Goal: Information Seeking & Learning: Check status

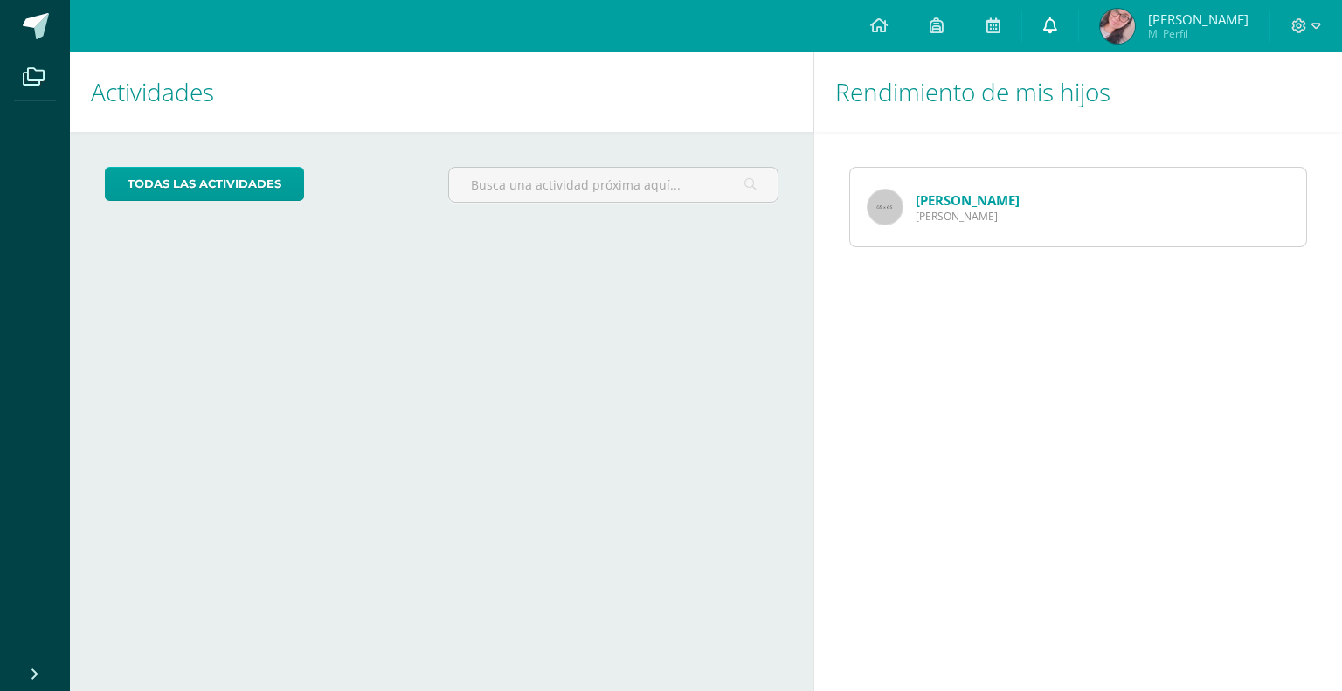
click at [1078, 19] on link at bounding box center [1050, 26] width 56 height 52
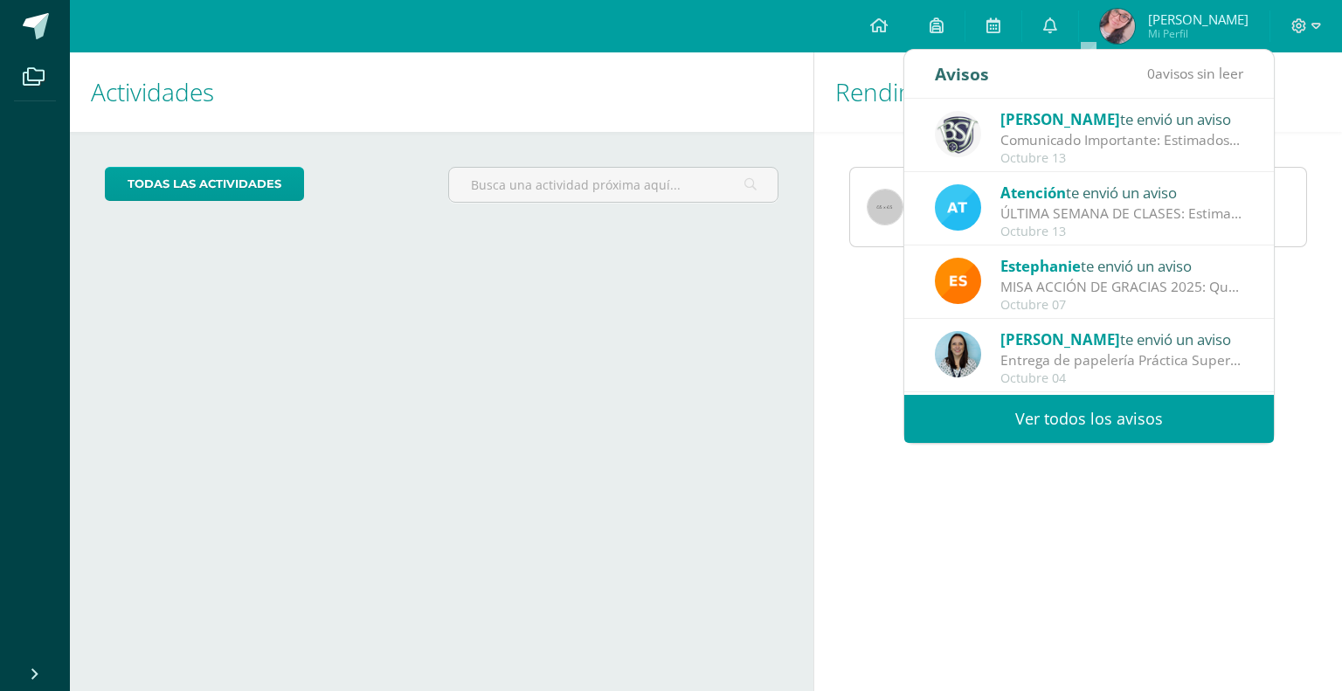
click at [1090, 395] on link "Ver todos los avisos" at bounding box center [1088, 419] width 369 height 48
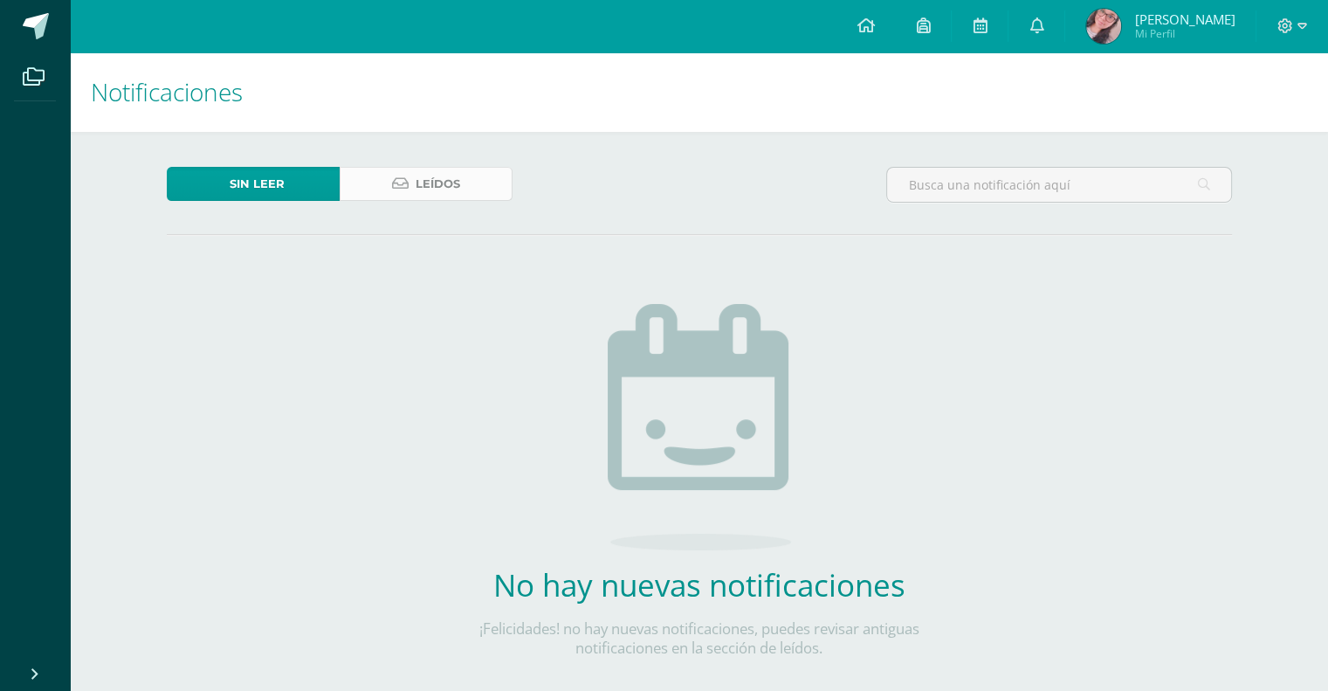
click at [461, 181] on link "Leídos" at bounding box center [426, 184] width 173 height 34
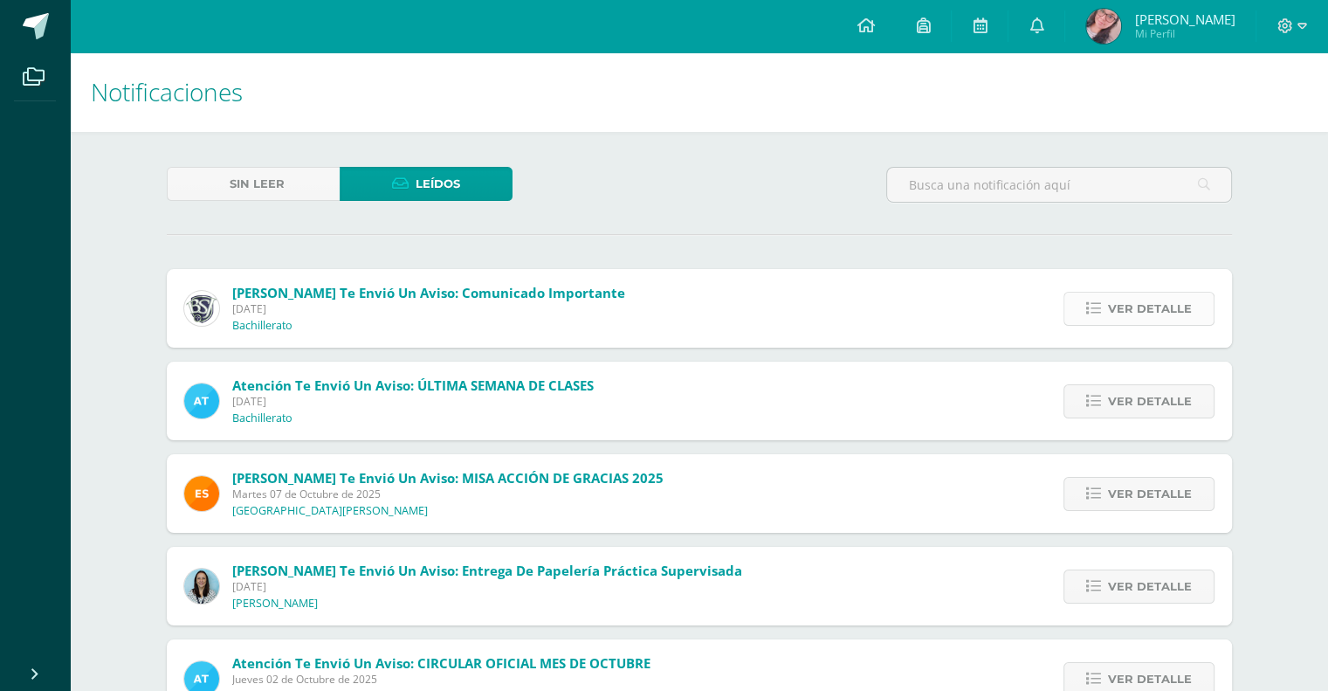
click at [1129, 300] on span "Ver detalle" at bounding box center [1150, 309] width 84 height 32
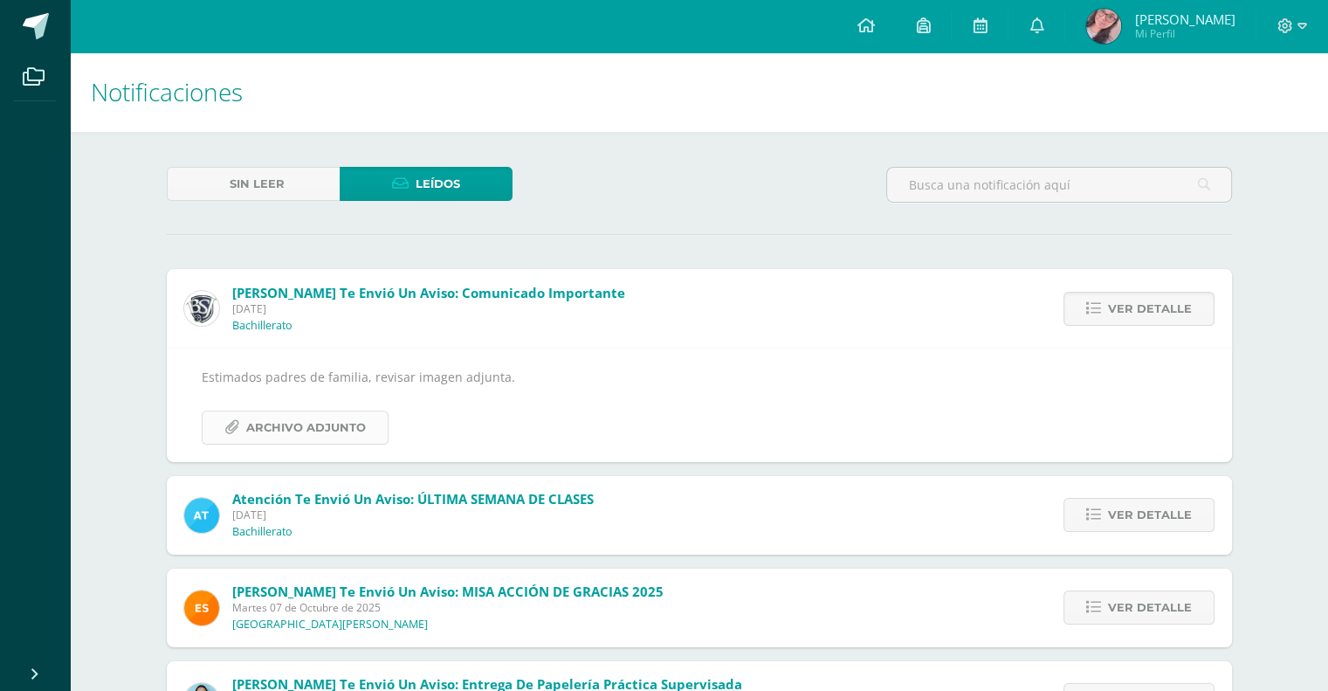
click at [348, 422] on span "Archivo Adjunto" at bounding box center [306, 427] width 120 height 32
click at [1073, 507] on link "Ver detalle" at bounding box center [1139, 515] width 151 height 34
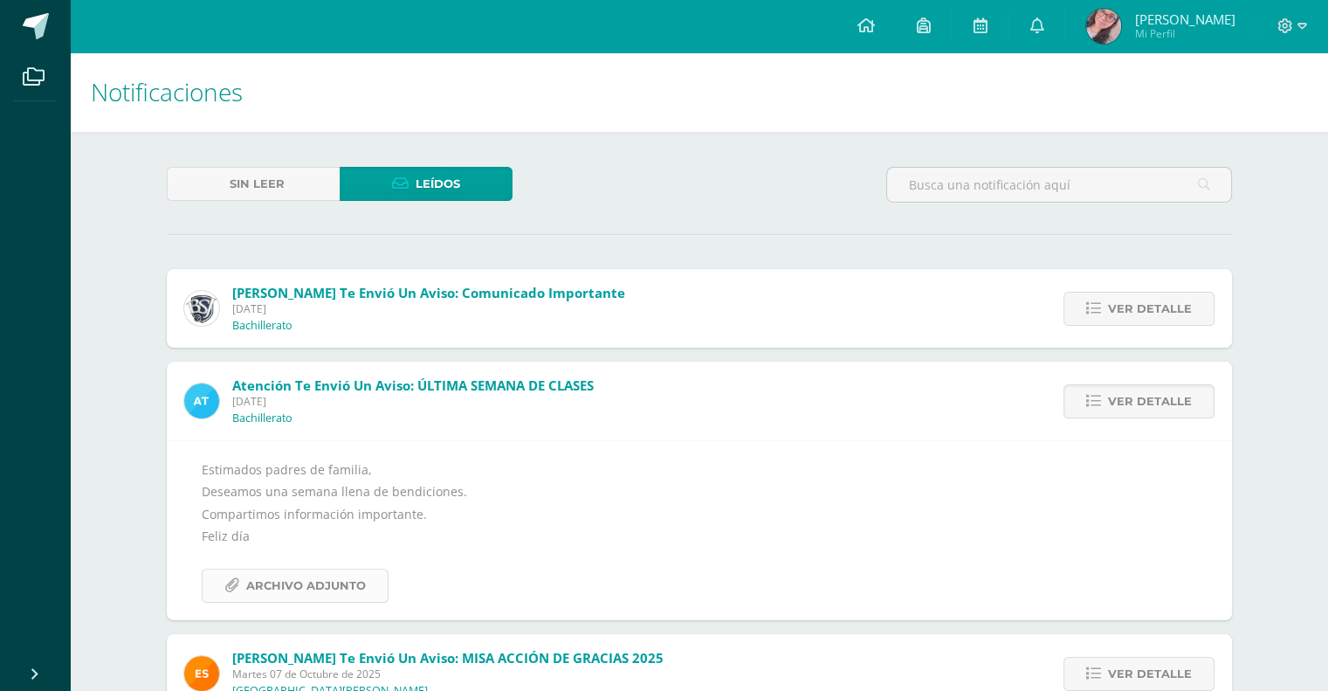
click at [336, 576] on span "Archivo Adjunto" at bounding box center [306, 585] width 120 height 32
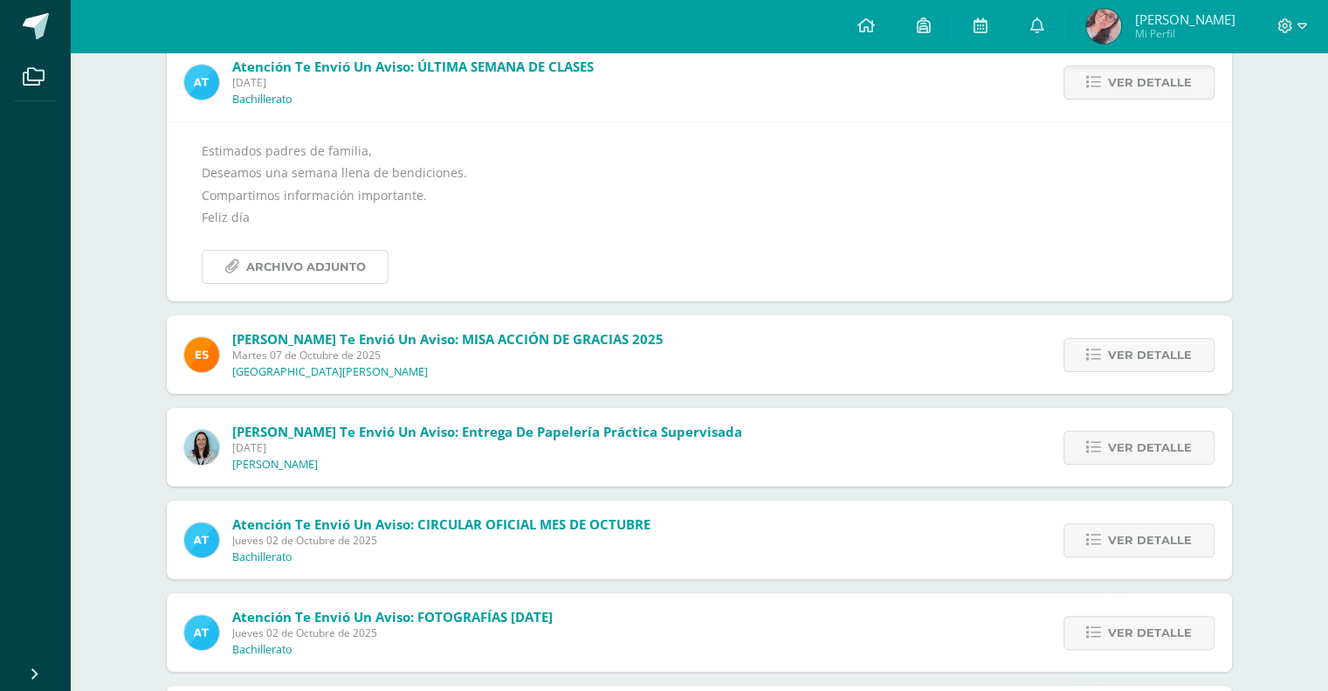
scroll to position [437, 0]
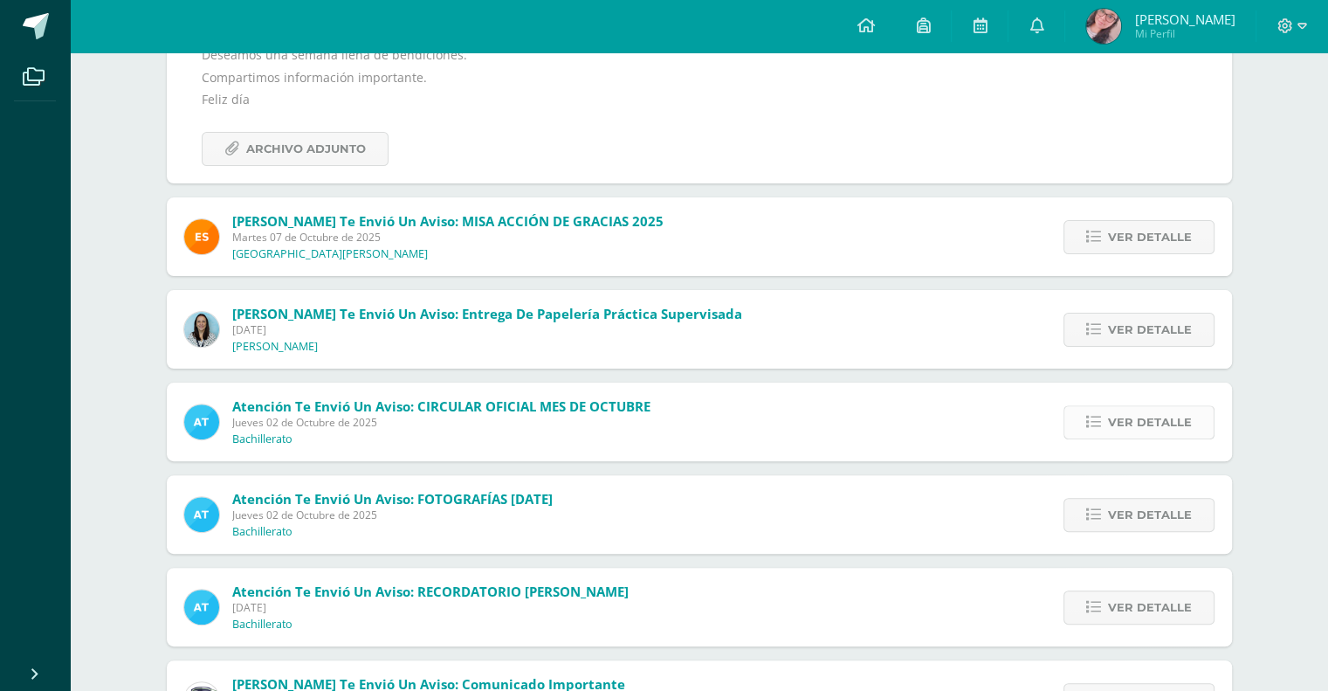
click at [1094, 424] on icon at bounding box center [1094, 422] width 15 height 15
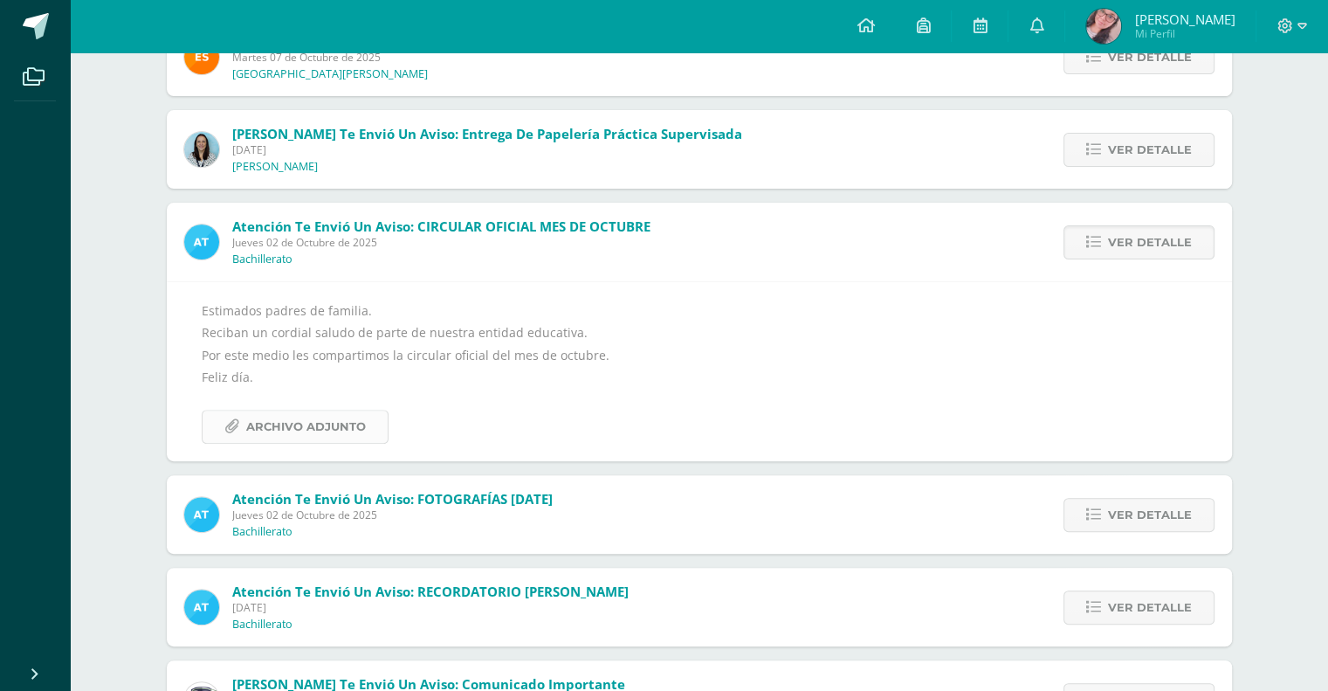
click at [349, 438] on span "Archivo Adjunto" at bounding box center [306, 427] width 120 height 32
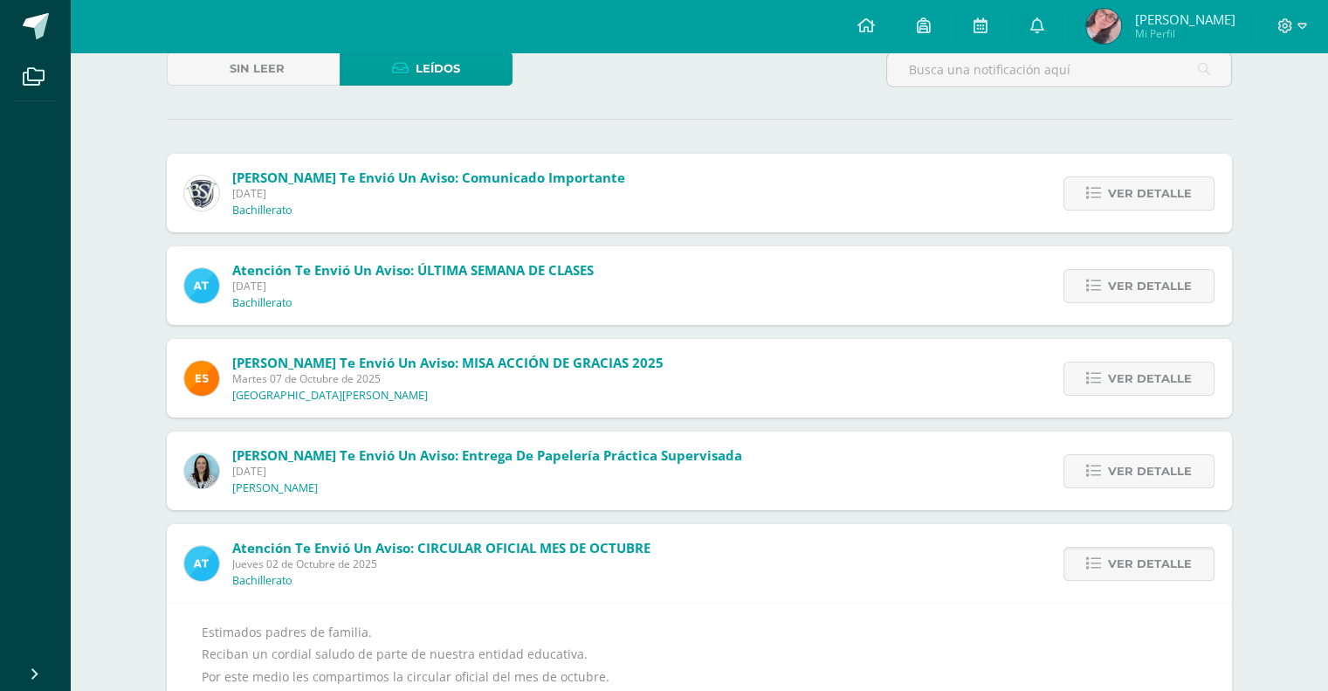
scroll to position [0, 0]
